Goal: Find contact information: Find contact information

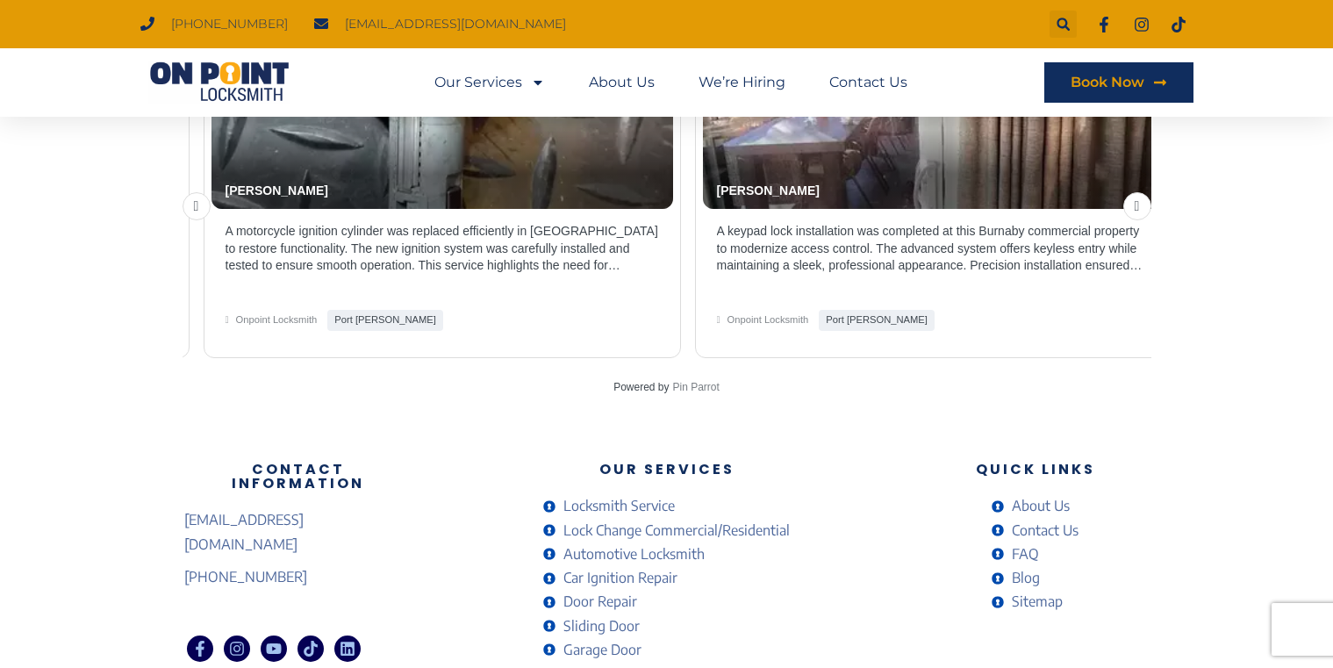
scroll to position [3843, 0]
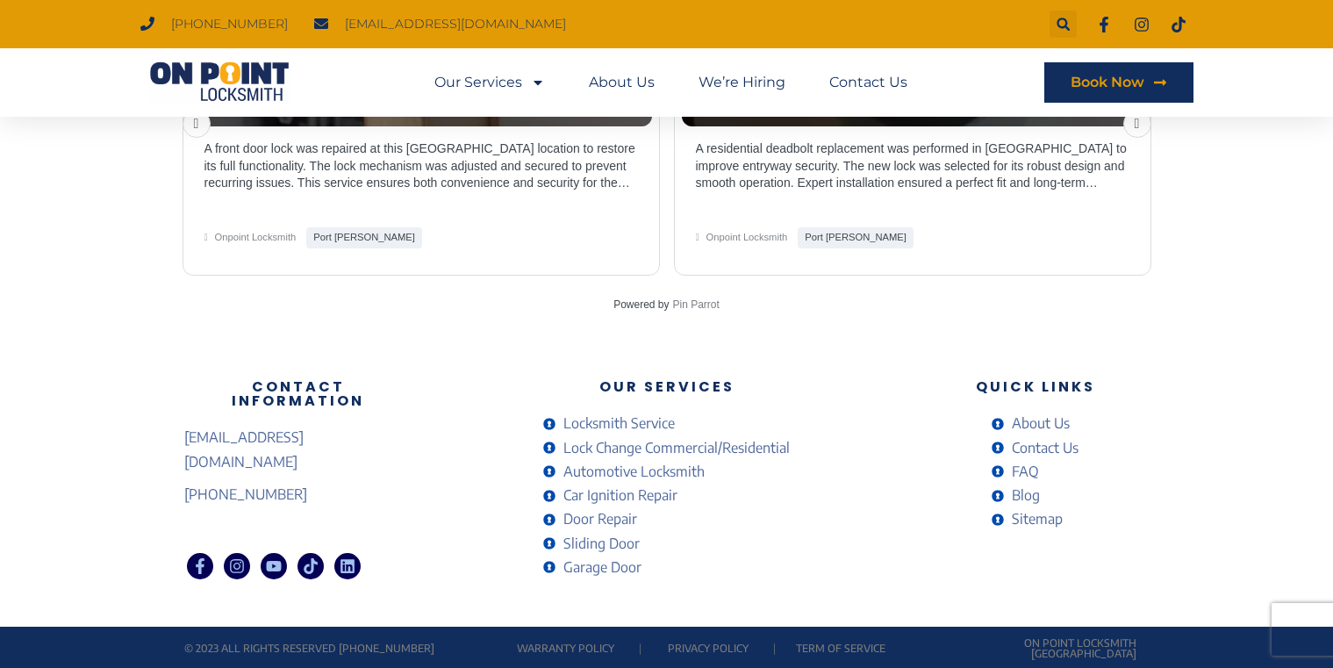
click at [691, 644] on link "Privacy Policy" at bounding box center [708, 647] width 81 height 13
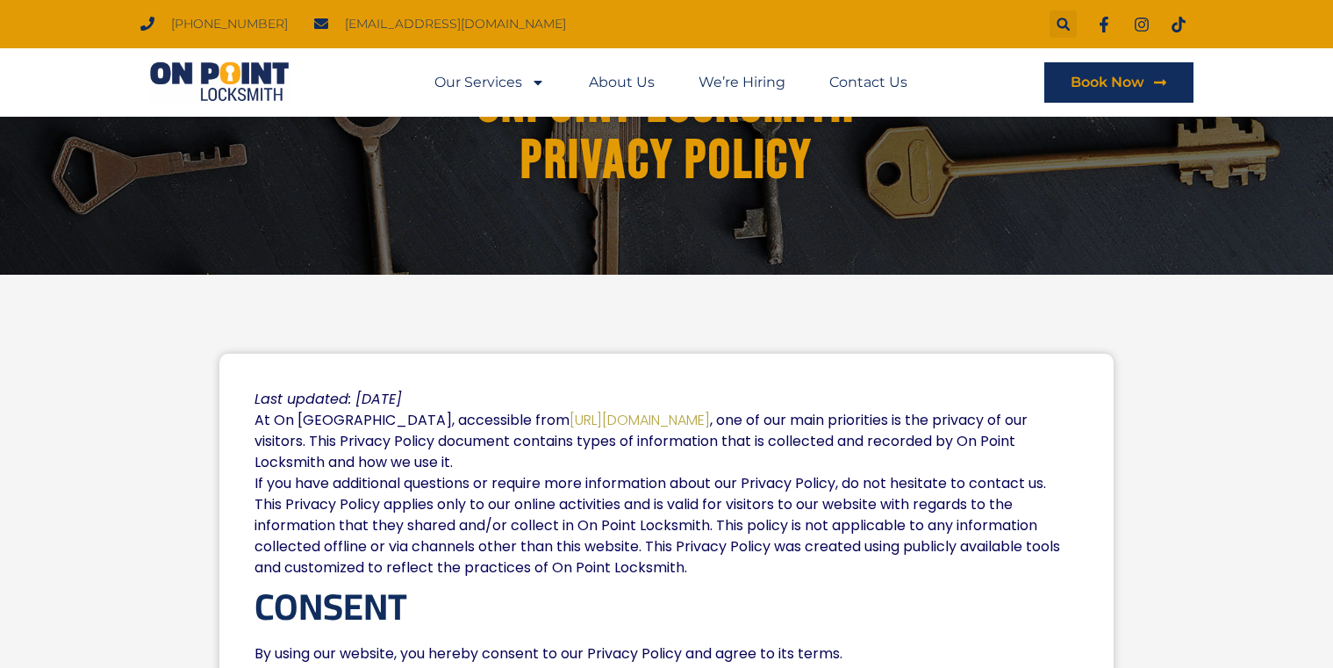
click at [211, 66] on img at bounding box center [219, 82] width 158 height 42
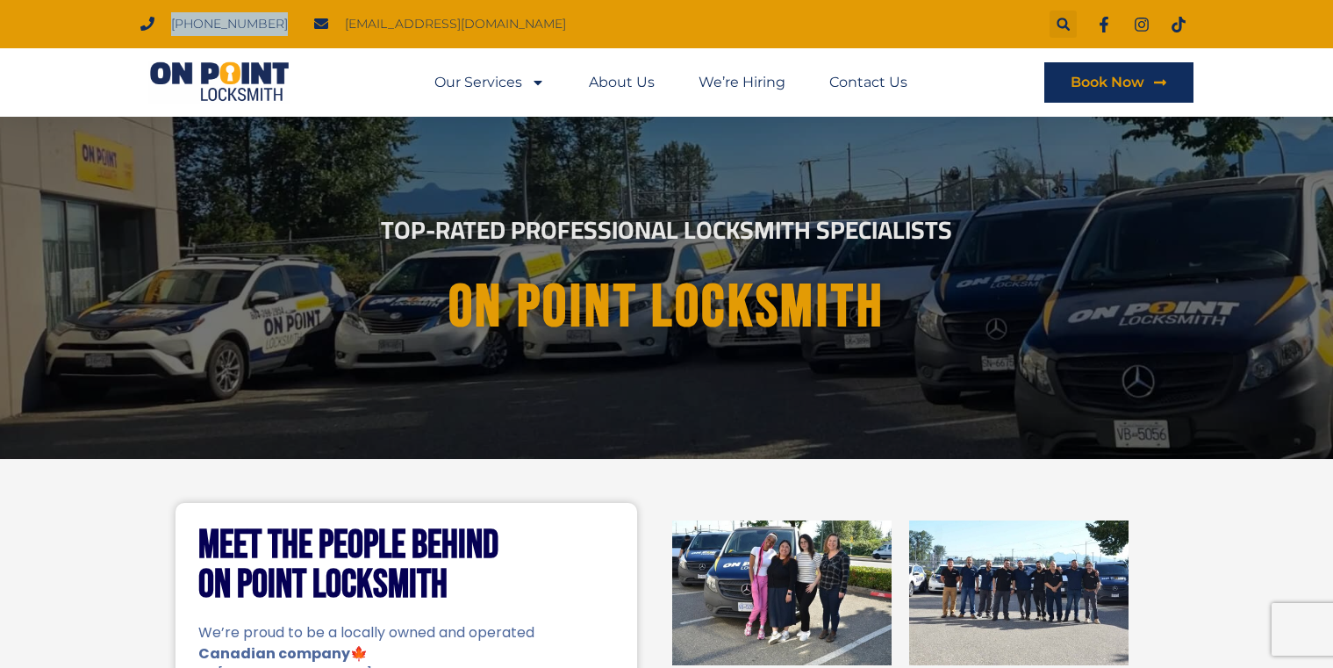
drag, startPoint x: 263, startPoint y: 22, endPoint x: 161, endPoint y: 22, distance: 102.6
click at [161, 22] on ul "(778) 383-7246 onpointlocksmith@gmail.com" at bounding box center [353, 24] width 452 height 24
copy span "[PHONE_NUMBER]"
drag, startPoint x: 396, startPoint y: 25, endPoint x: 710, endPoint y: 32, distance: 314.2
click at [710, 32] on div "(778) 383-7246 onpointlocksmith@gmail.com Search" at bounding box center [666, 24] width 1053 height 48
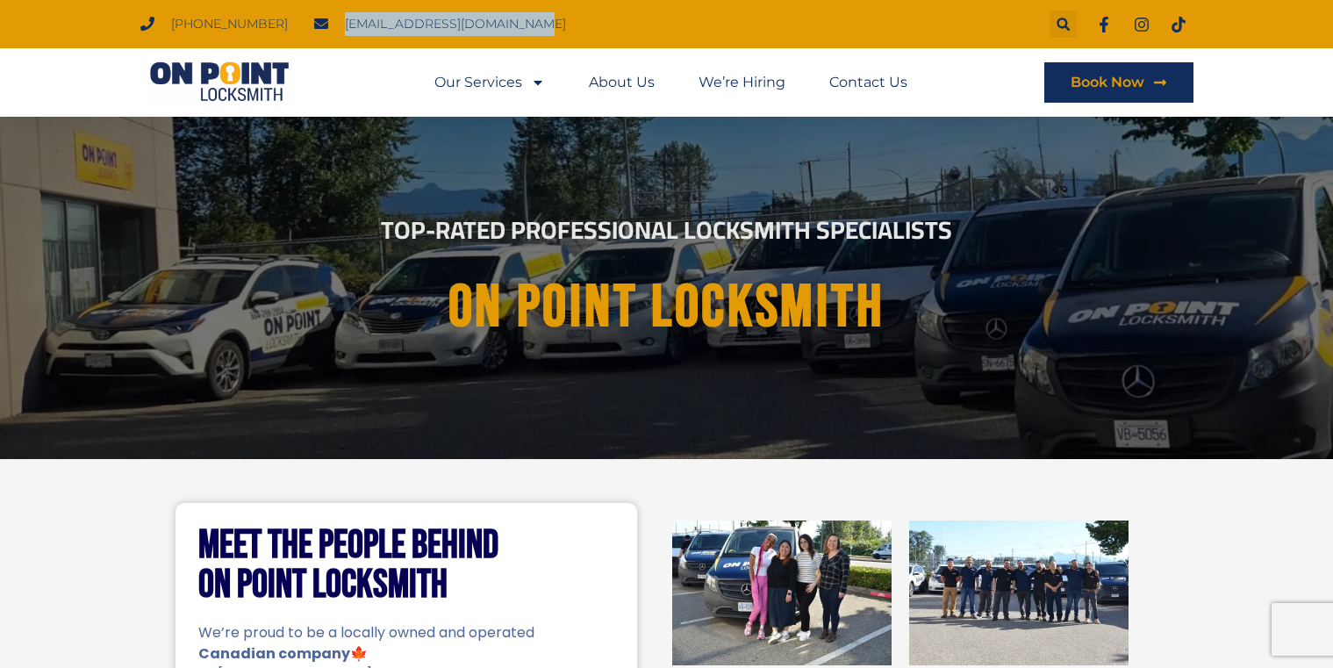
drag, startPoint x: 532, startPoint y: 25, endPoint x: 307, endPoint y: 28, distance: 224.6
click at [307, 28] on div "(778) 383-7246 onpointlocksmith@gmail.com" at bounding box center [390, 24] width 500 height 27
copy span "[EMAIL_ADDRESS][DOMAIN_NAME]"
click at [877, 82] on link "Contact Us" at bounding box center [868, 82] width 78 height 40
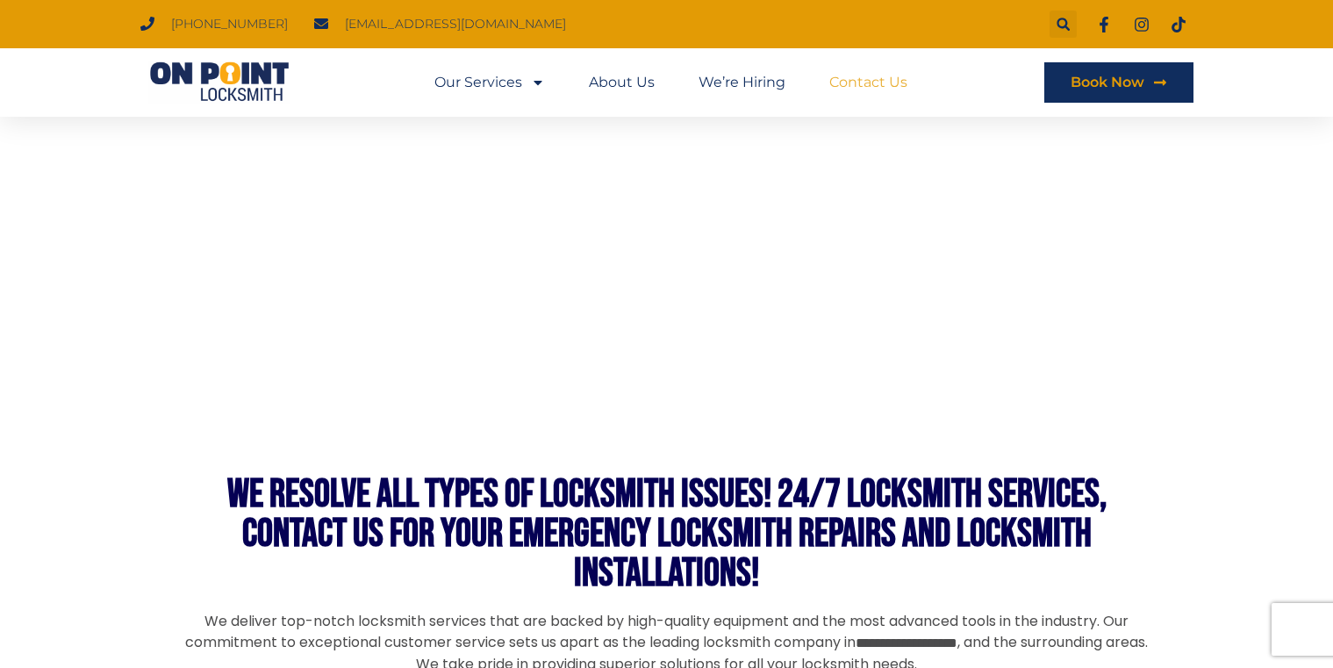
scroll to position [877, 0]
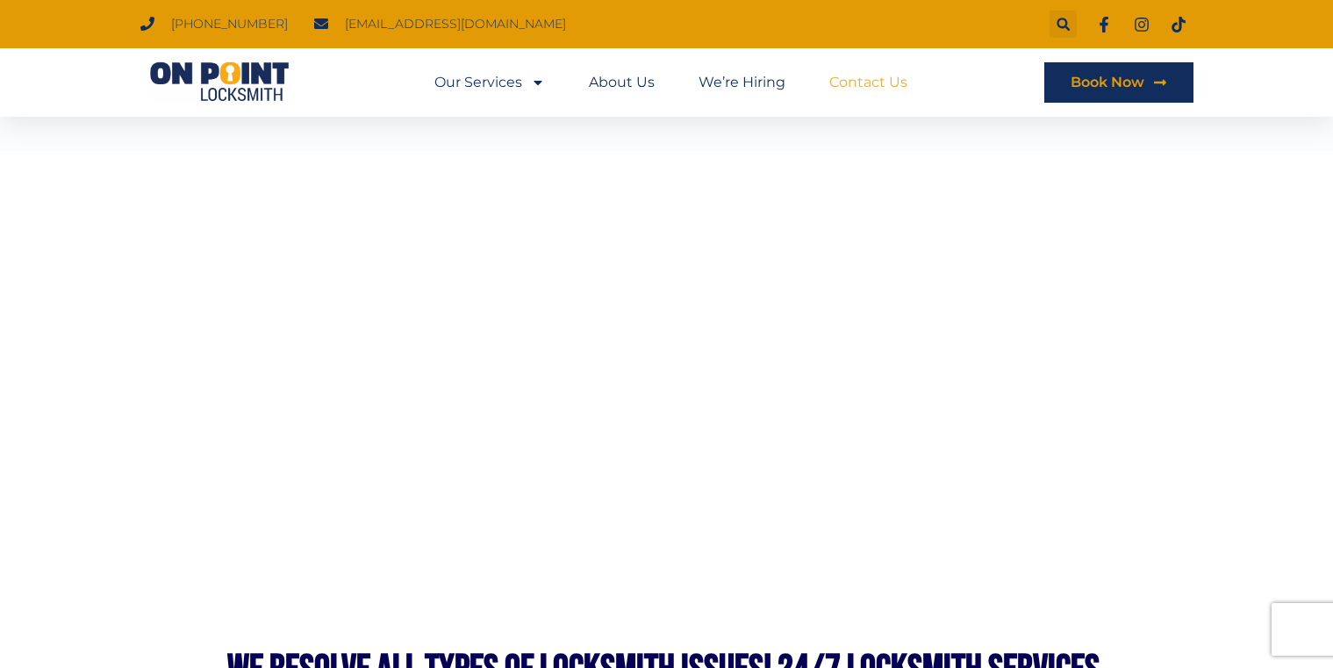
click at [1227, 487] on div at bounding box center [666, 553] width 1333 height 804
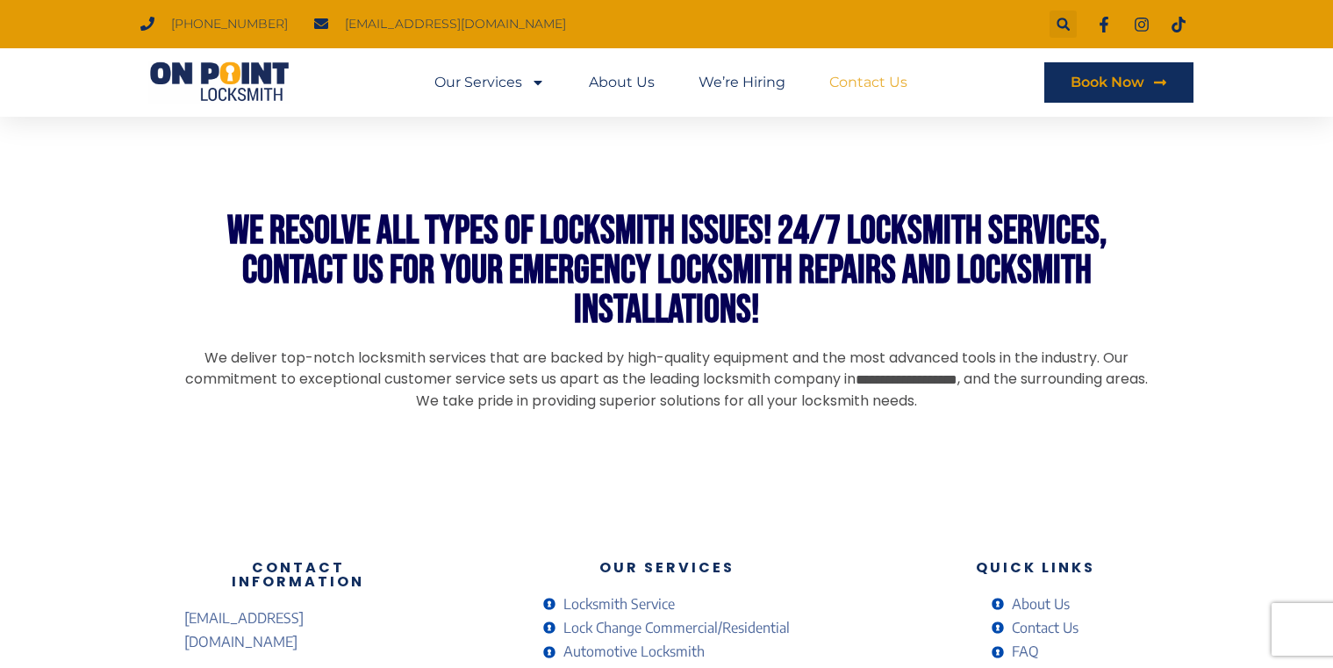
scroll to position [1491, 0]
